Goal: Task Accomplishment & Management: Manage account settings

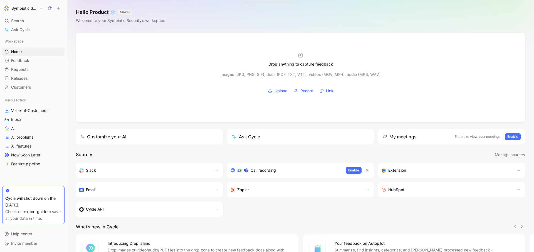
click at [29, 6] on h1 "Symbiotic Security" at bounding box center [24, 8] width 26 height 5
click at [23, 58] on div "Workspace settings G then S" at bounding box center [38, 57] width 68 height 9
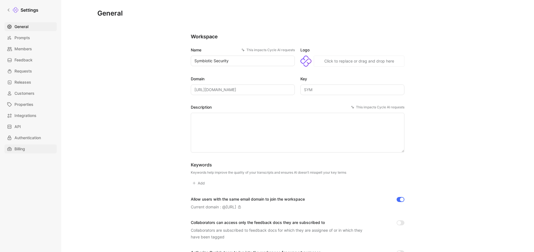
click at [19, 152] on span "Billing" at bounding box center [19, 149] width 11 height 7
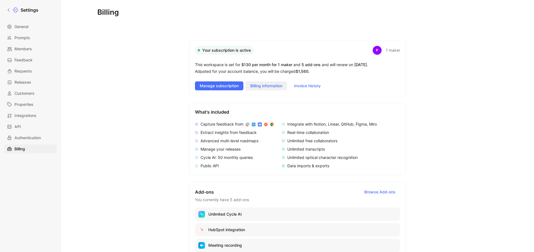
click at [268, 87] on span "Billing information" at bounding box center [266, 86] width 32 height 7
click at [266, 82] on button "Billing information" at bounding box center [266, 86] width 41 height 9
click at [228, 84] on span "Manage subscription" at bounding box center [219, 86] width 39 height 7
click at [313, 85] on span "Invoice history" at bounding box center [307, 86] width 27 height 7
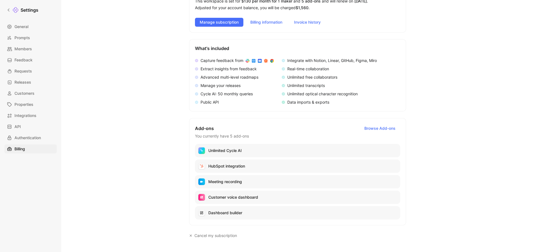
scroll to position [63, 0]
click at [151, 119] on div "Billing Your subscription is active P 1 maker This workspace is set for $130 pe…" at bounding box center [297, 131] width 401 height 370
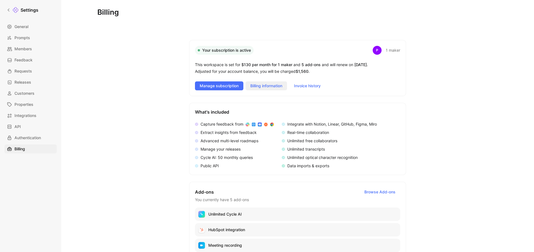
click at [270, 86] on span "Billing information" at bounding box center [266, 86] width 32 height 7
click at [385, 124] on div "Capture feedback from Extract insights from feedback Advanced multi-level roadm…" at bounding box center [297, 145] width 205 height 48
click at [112, 95] on div "Billing Your subscription is active P 1 maker This workspace is set for $130 pe…" at bounding box center [297, 194] width 401 height 370
click at [224, 86] on span "Manage subscription" at bounding box center [219, 86] width 39 height 7
click at [9, 10] on icon at bounding box center [9, 10] width 4 height 4
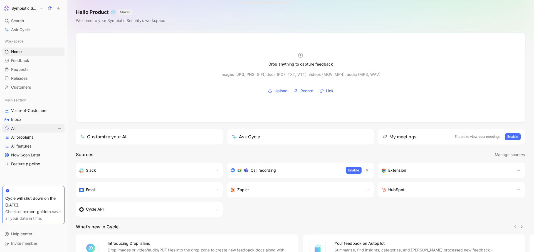
click at [18, 129] on link "All" at bounding box center [33, 128] width 62 height 8
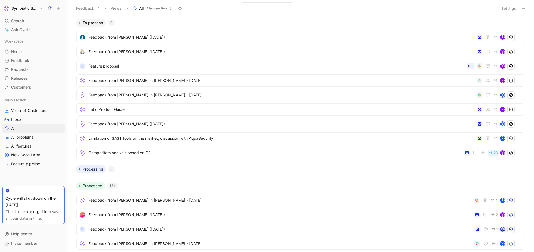
click at [96, 9] on button "Feedback" at bounding box center [88, 8] width 29 height 8
click at [85, 9] on button "Feedback" at bounding box center [88, 8] width 29 height 8
click at [138, 6] on button "All Main section" at bounding box center [152, 8] width 45 height 8
click at [507, 6] on button "Settings" at bounding box center [508, 8] width 19 height 8
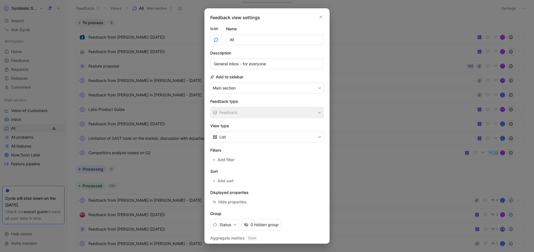
scroll to position [16, 0]
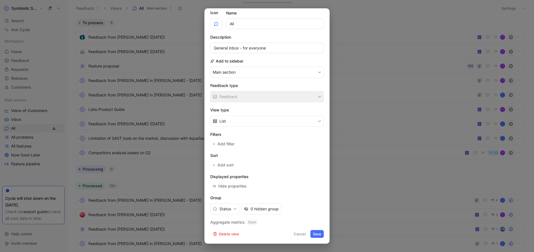
click at [300, 236] on button "Cancel" at bounding box center [299, 234] width 17 height 8
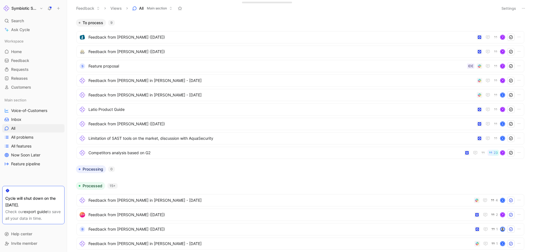
click at [524, 8] on icon at bounding box center [523, 8] width 4 height 4
click at [497, 27] on span "Export in CSV" at bounding box center [495, 28] width 25 height 5
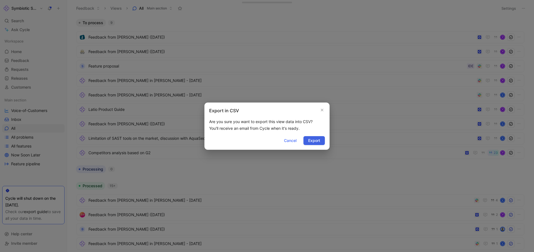
click at [310, 139] on span "Export" at bounding box center [314, 140] width 12 height 7
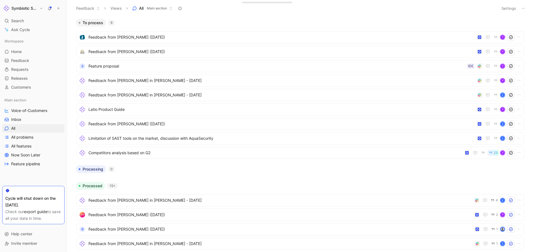
click at [58, 6] on icon at bounding box center [58, 8] width 4 height 4
click at [13, 72] on span "Requests" at bounding box center [20, 70] width 18 height 6
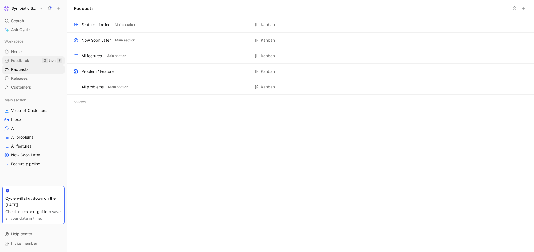
click at [25, 61] on span "Feedback" at bounding box center [20, 61] width 18 height 6
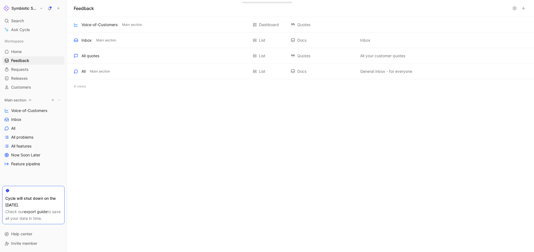
click at [52, 100] on icon "button" at bounding box center [52, 99] width 3 height 3
click at [98, 117] on span "Problem / Feature" at bounding box center [114, 118] width 32 height 5
click at [20, 121] on div at bounding box center [267, 126] width 534 height 252
click at [22, 148] on span "All problems" at bounding box center [22, 147] width 22 height 6
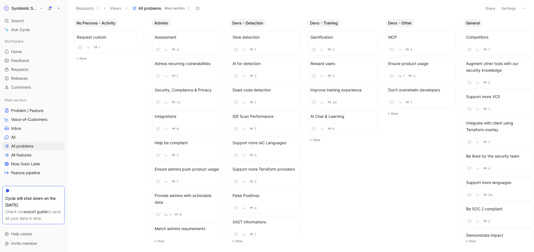
click at [118, 10] on button "Views" at bounding box center [115, 8] width 16 height 8
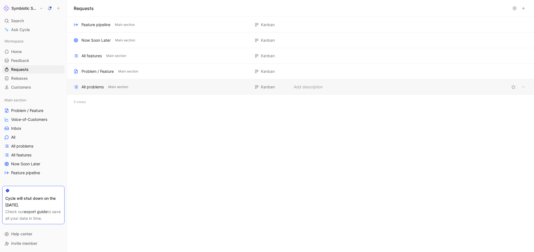
click at [93, 87] on div "All problems" at bounding box center [93, 87] width 22 height 7
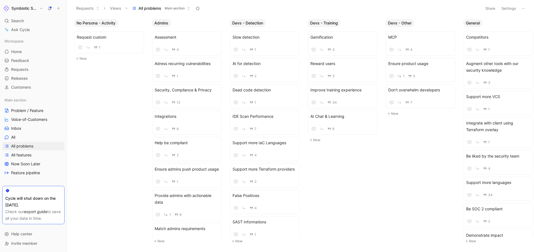
click at [173, 7] on span "Main section" at bounding box center [175, 9] width 20 height 6
click at [507, 9] on button "Settings" at bounding box center [508, 8] width 19 height 8
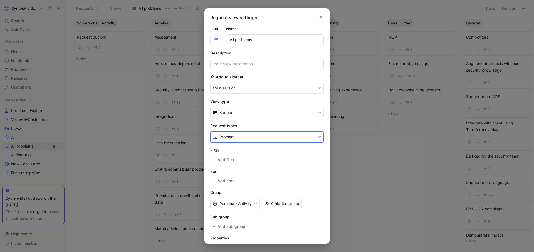
click at [249, 138] on button "Problem" at bounding box center [267, 137] width 114 height 11
click at [321, 169] on div at bounding box center [318, 169] width 8 height 5
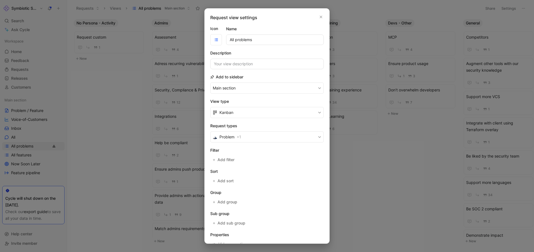
scroll to position [34, 0]
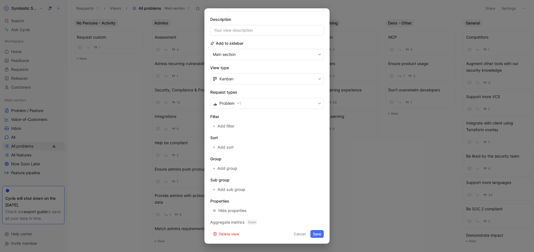
click at [318, 232] on button "Save" at bounding box center [316, 234] width 13 height 8
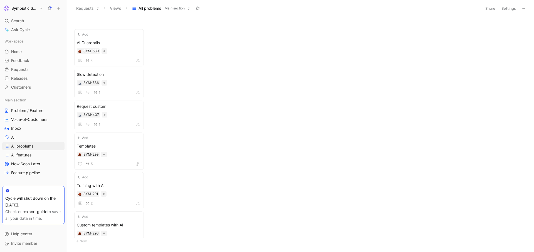
click at [524, 7] on icon at bounding box center [523, 8] width 4 height 4
click at [504, 29] on span "Export in CSV" at bounding box center [495, 28] width 25 height 5
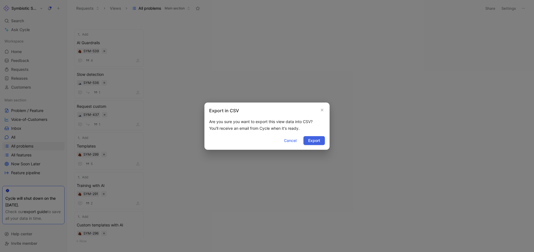
click at [324, 141] on button "Export" at bounding box center [314, 140] width 21 height 9
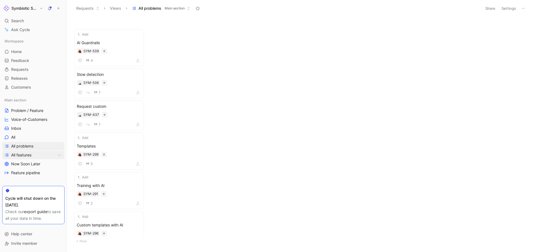
click at [23, 156] on span "All features" at bounding box center [21, 155] width 20 height 6
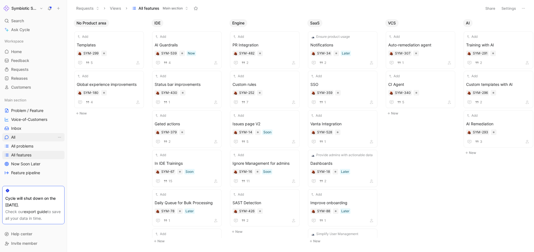
click at [19, 140] on link "All" at bounding box center [33, 137] width 62 height 8
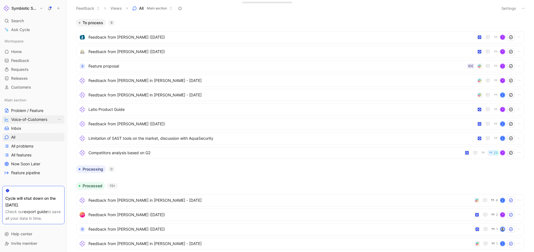
click at [19, 120] on span "Voice-of-Customers" at bounding box center [29, 120] width 36 height 6
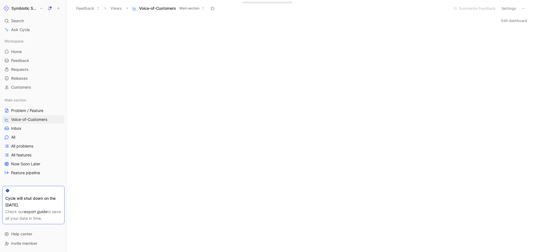
click at [528, 10] on header "Feedback Views Voice-of-Customers Main section Summarize Feedback Settings" at bounding box center [300, 8] width 467 height 17
click at [523, 8] on icon at bounding box center [523, 8] width 4 height 4
click at [512, 7] on button "Settings" at bounding box center [508, 8] width 19 height 8
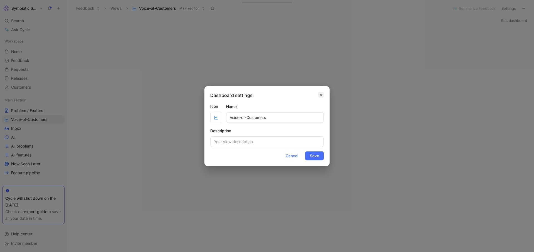
click at [322, 95] on icon "button" at bounding box center [320, 95] width 3 height 4
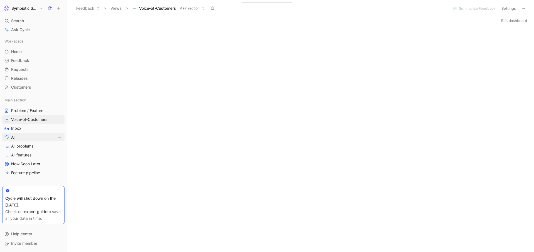
click at [22, 140] on link "All" at bounding box center [33, 137] width 62 height 8
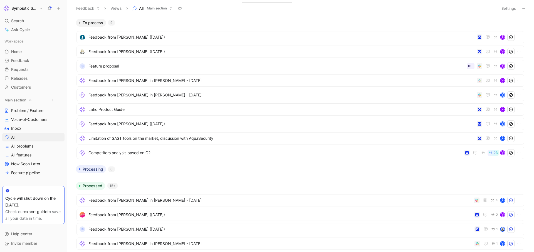
click at [26, 100] on div "Main section" at bounding box center [33, 100] width 62 height 8
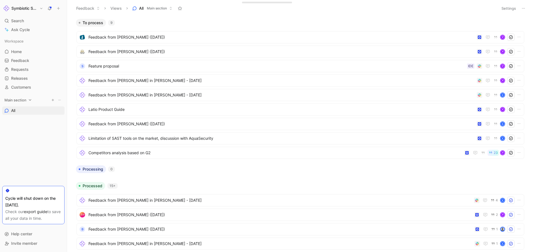
click at [26, 100] on div "Main section" at bounding box center [33, 100] width 62 height 8
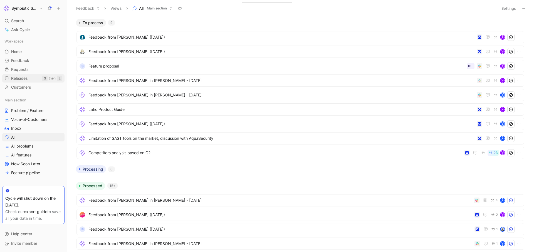
click at [18, 79] on span "Releases" at bounding box center [19, 79] width 17 height 6
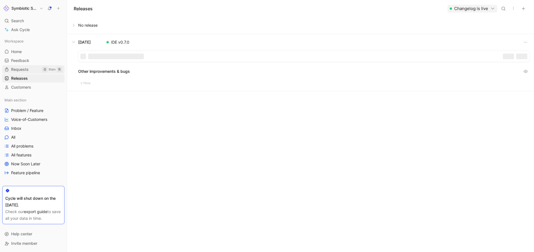
click at [23, 71] on span "Requests" at bounding box center [20, 70] width 18 height 6
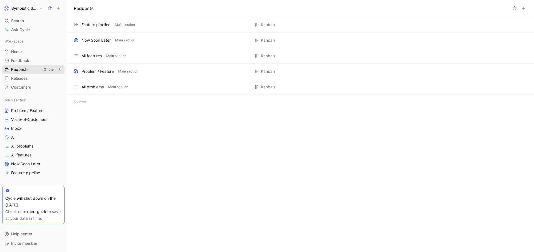
click at [14, 65] on div "Workspace Home G then H Feedback G then F Requests G then R Releases G then L C…" at bounding box center [33, 64] width 62 height 55
click at [13, 62] on span "Feedback" at bounding box center [20, 61] width 18 height 6
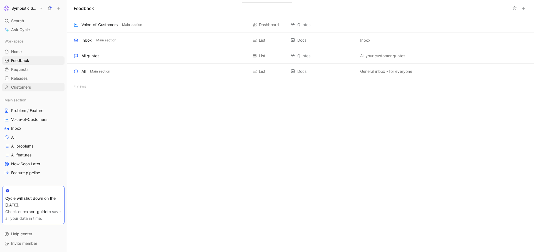
click at [18, 88] on span "Customers" at bounding box center [21, 88] width 20 height 6
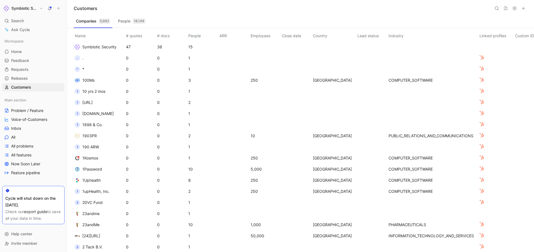
click at [120, 21] on button "People 18,149" at bounding box center [132, 21] width 32 height 9
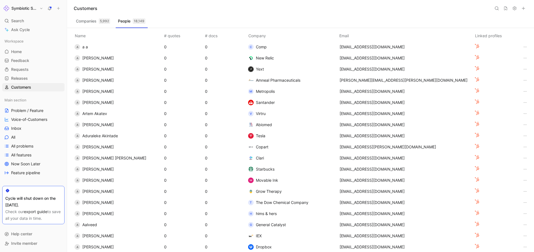
click at [85, 23] on button "Companies 5,992" at bounding box center [93, 21] width 39 height 9
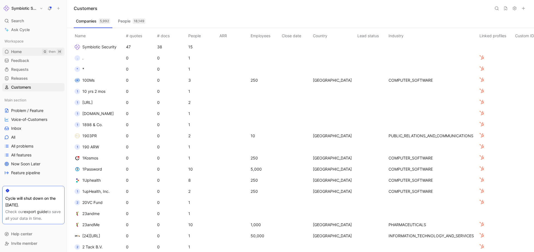
click at [20, 51] on span "Home" at bounding box center [16, 52] width 11 height 6
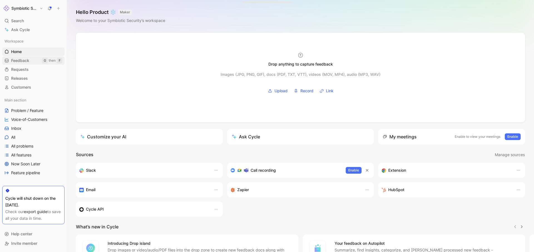
click at [18, 60] on span "Feedback" at bounding box center [20, 61] width 18 height 6
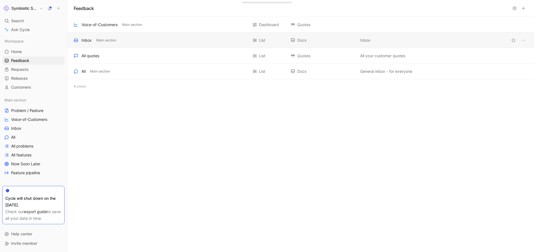
click at [84, 41] on div "Inbox" at bounding box center [87, 40] width 10 height 7
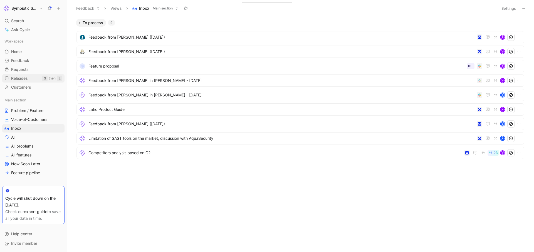
click at [20, 77] on span "Releases" at bounding box center [19, 79] width 17 height 6
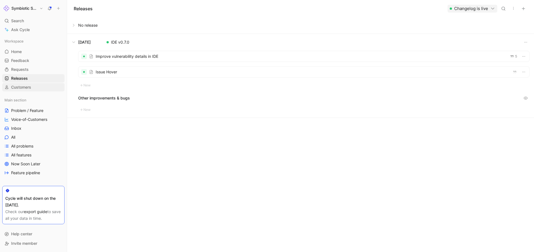
click at [18, 85] on span "Customers" at bounding box center [21, 88] width 20 height 6
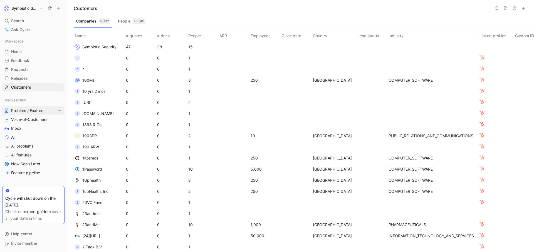
click at [21, 114] on link "Problem / Feature" at bounding box center [33, 111] width 62 height 8
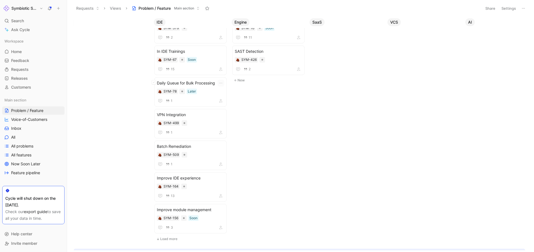
scroll to position [285, 0]
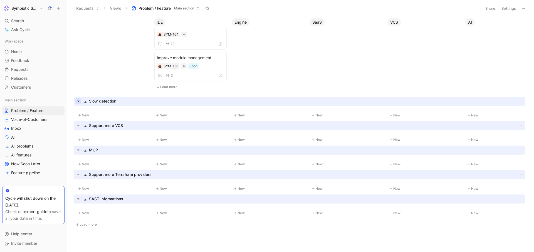
click at [79, 101] on icon "button" at bounding box center [78, 100] width 2 height 1
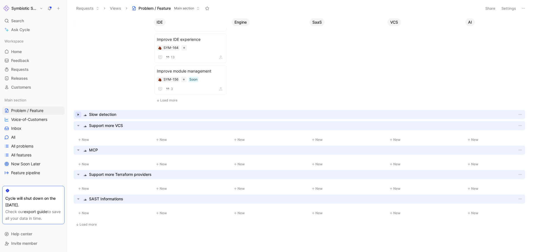
scroll to position [271, 0]
click at [77, 114] on icon "button" at bounding box center [78, 115] width 6 height 6
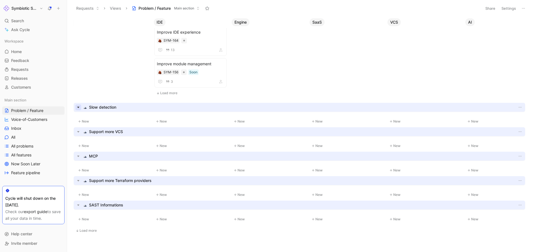
scroll to position [285, 0]
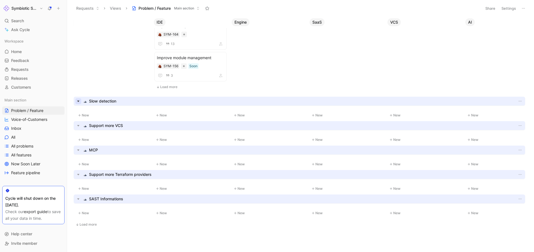
click at [76, 100] on icon "button" at bounding box center [78, 101] width 6 height 6
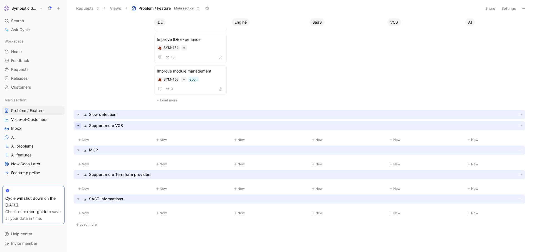
click at [79, 125] on icon "button" at bounding box center [78, 126] width 6 height 6
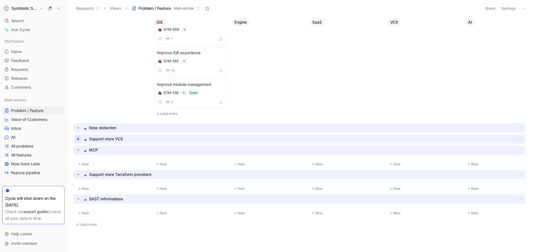
scroll to position [258, 0]
click at [78, 148] on icon "button" at bounding box center [78, 150] width 6 height 6
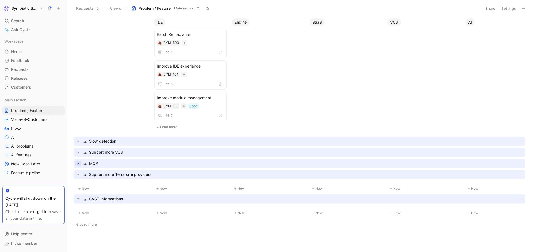
scroll to position [245, 0]
click at [78, 174] on icon "button" at bounding box center [78, 174] width 2 height 1
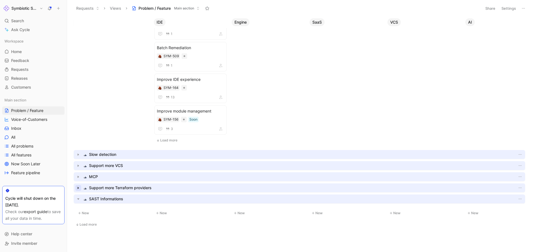
scroll to position [231, 0]
click at [79, 200] on icon "button" at bounding box center [78, 199] width 6 height 6
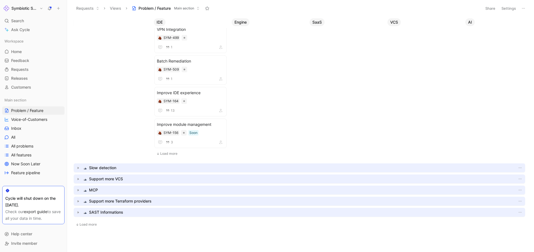
scroll to position [0, 0]
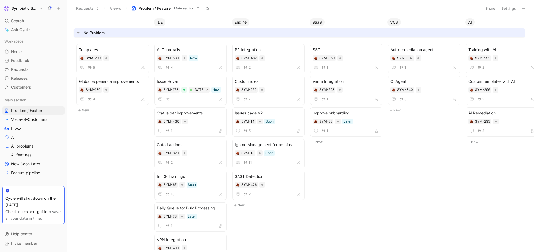
click at [390, 181] on body "Symbiotic Security Search ⌘ K Ask Cycle Workspace Home G then H Feedback G then…" at bounding box center [267, 126] width 534 height 252
click at [23, 129] on link "Inbox" at bounding box center [33, 128] width 62 height 8
